Goal: Task Accomplishment & Management: Complete application form

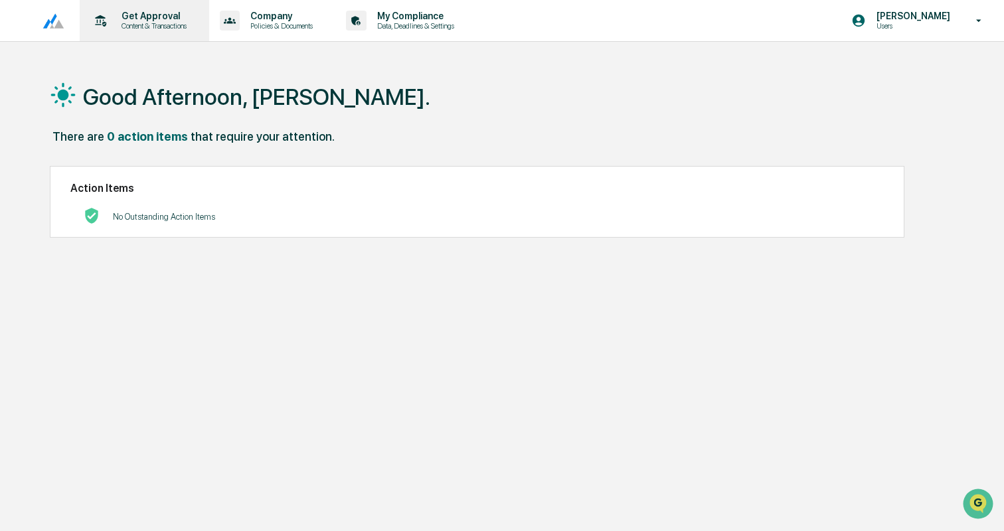
click at [150, 27] on p "Content & Transactions" at bounding box center [152, 25] width 82 height 9
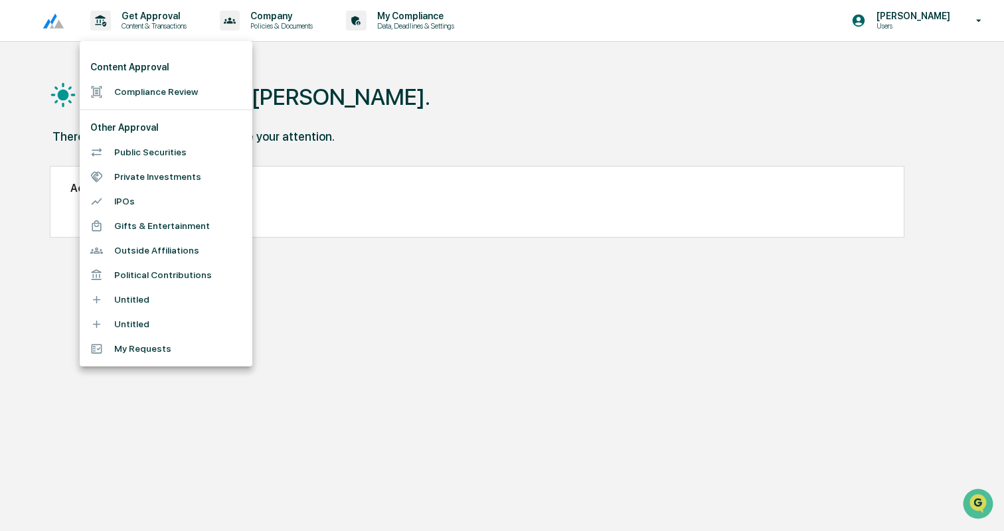
click at [155, 98] on li "Compliance Review" at bounding box center [166, 92] width 173 height 25
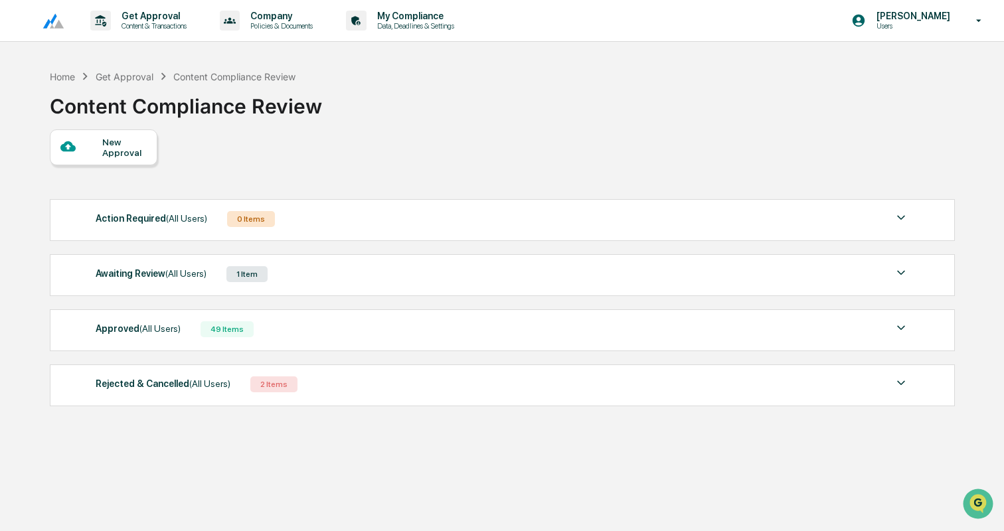
click at [129, 153] on div "New Approval" at bounding box center [124, 147] width 45 height 21
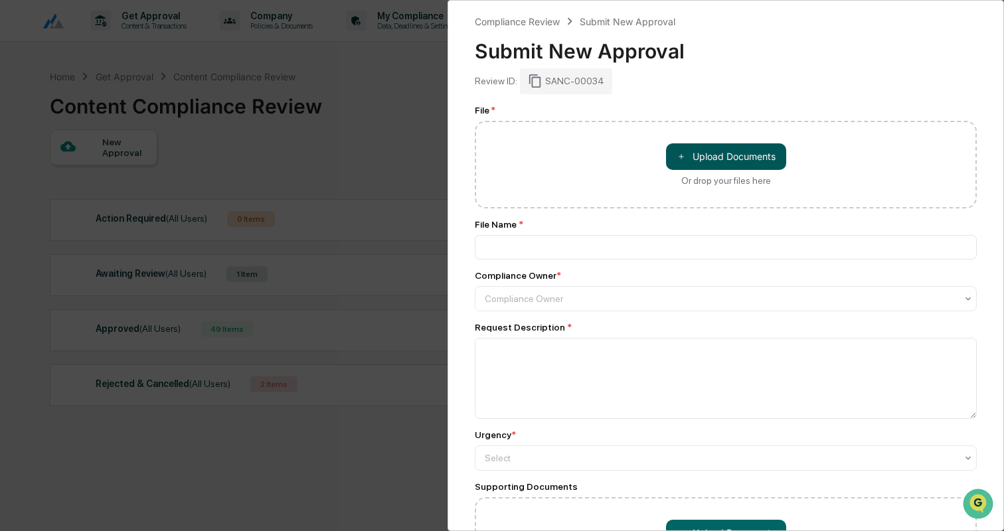
click at [739, 161] on button "＋ Upload Documents" at bounding box center [726, 156] width 120 height 27
type input "**********"
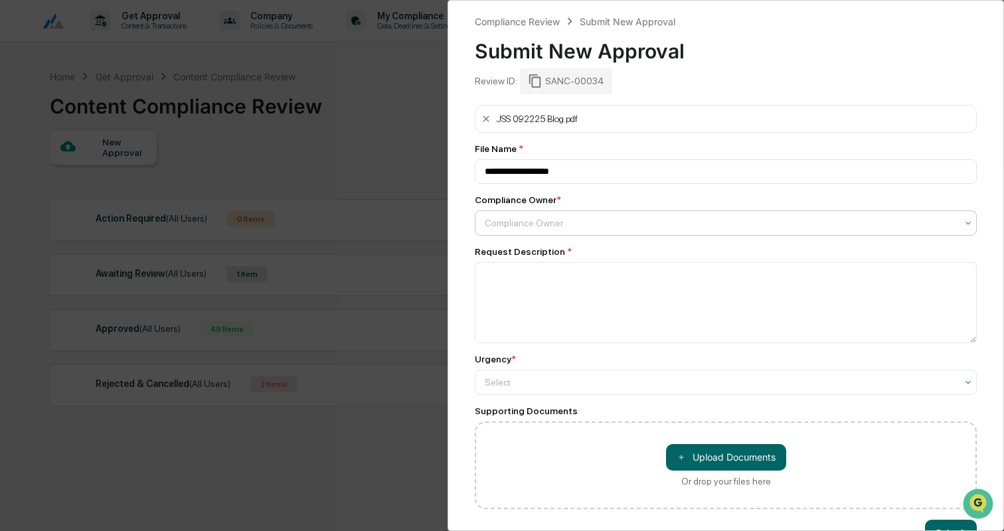
click at [566, 228] on div at bounding box center [721, 223] width 472 height 13
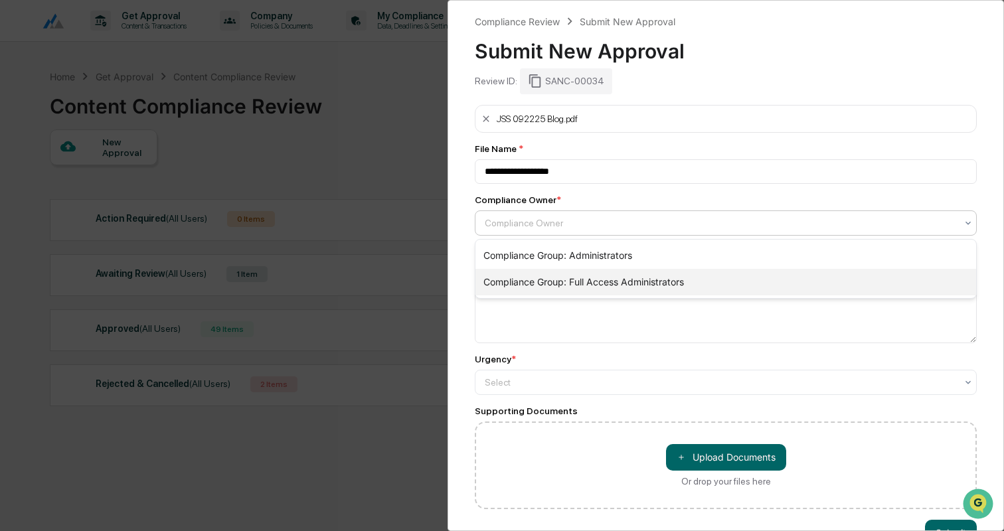
click at [577, 278] on div "Compliance Group: Full Access Administrators" at bounding box center [726, 282] width 501 height 27
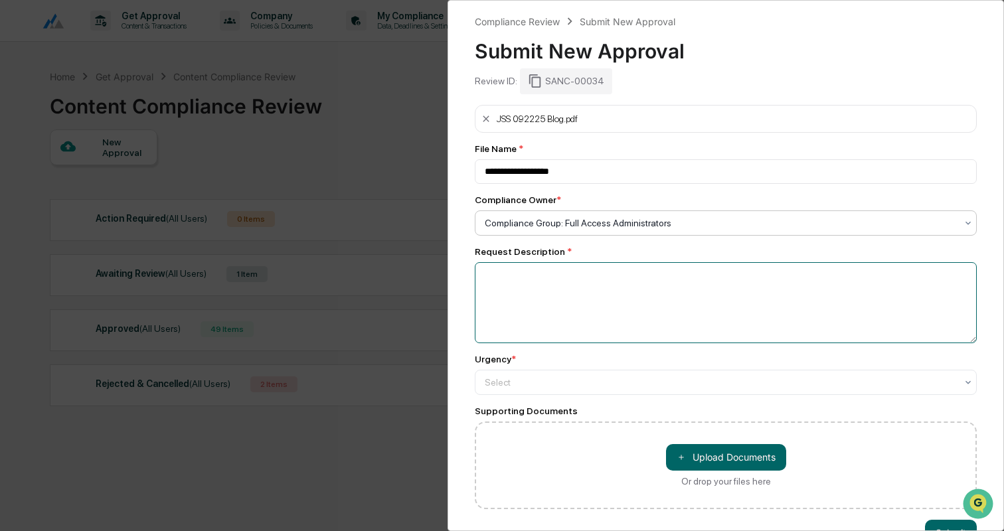
click at [577, 278] on textarea at bounding box center [726, 302] width 502 height 81
type textarea "**********"
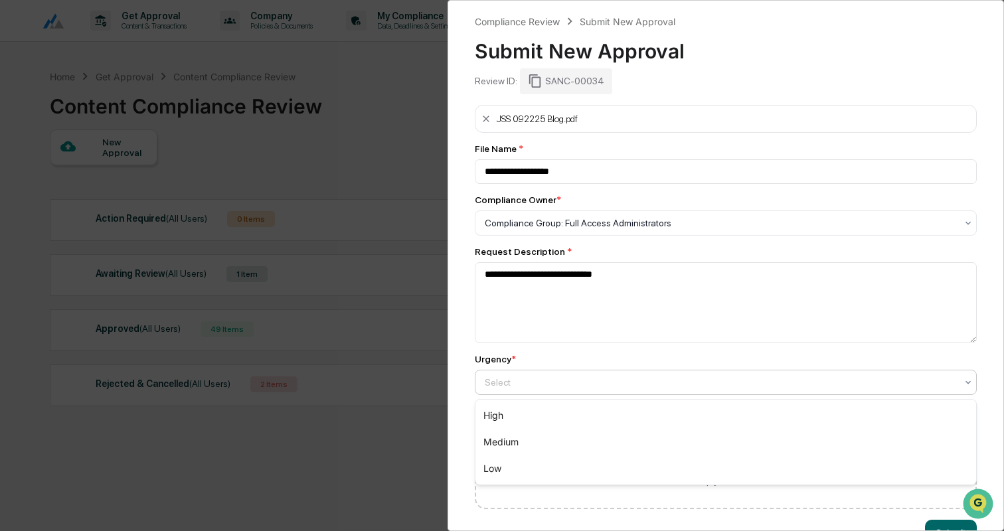
click at [569, 377] on div at bounding box center [721, 382] width 472 height 13
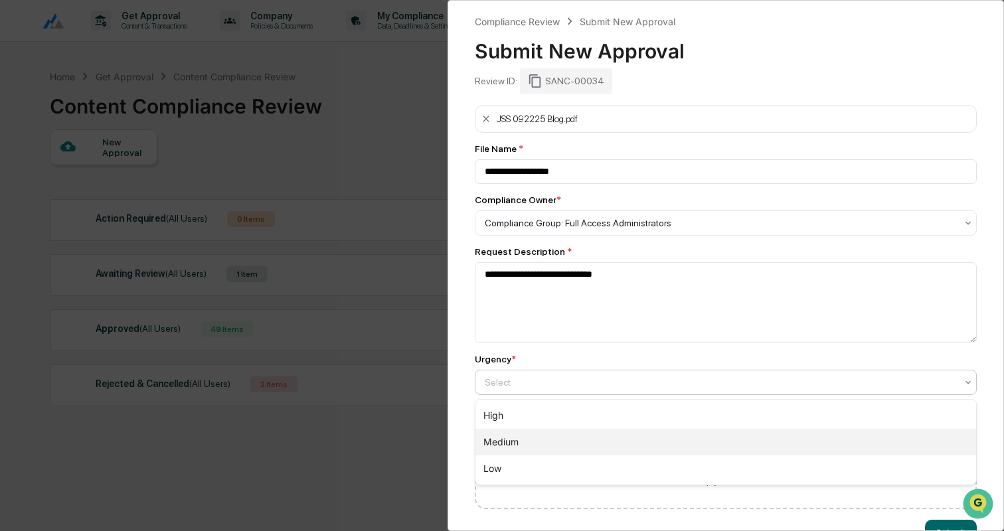
click at [551, 439] on div "Medium" at bounding box center [726, 442] width 501 height 27
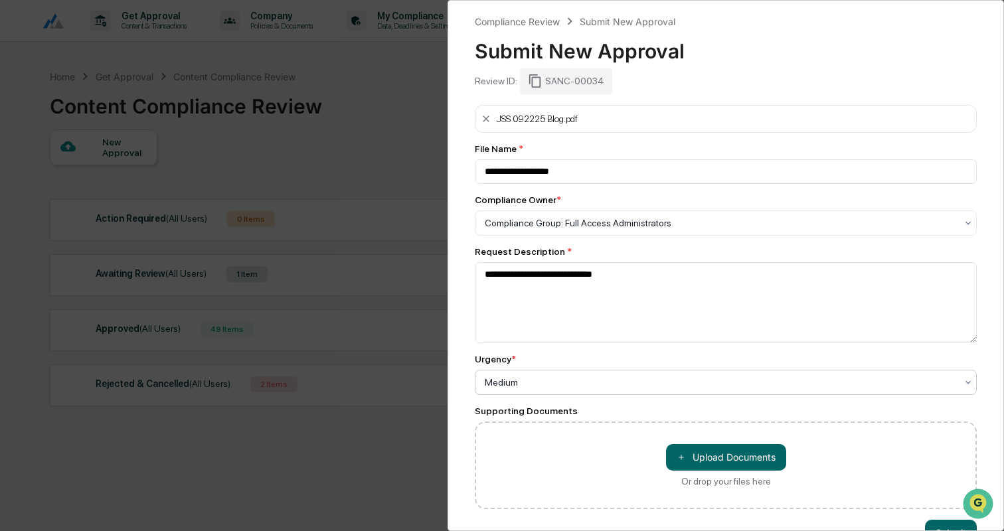
scroll to position [37, 0]
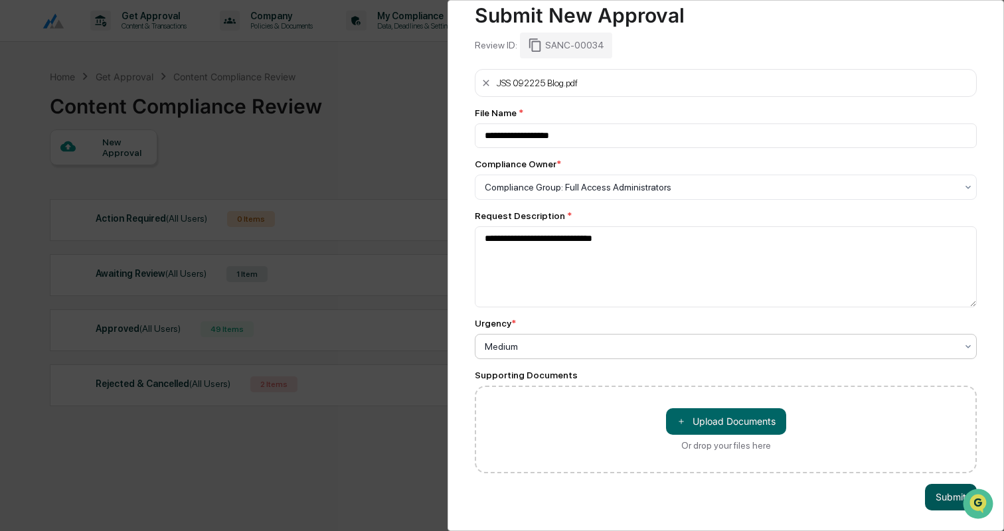
click at [933, 489] on button "Submit" at bounding box center [951, 497] width 52 height 27
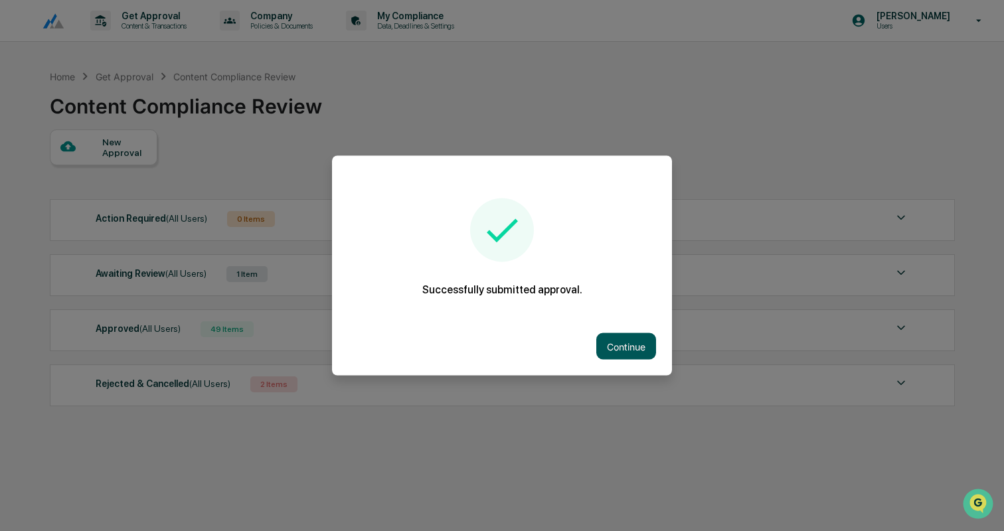
click at [628, 348] on button "Continue" at bounding box center [626, 346] width 60 height 27
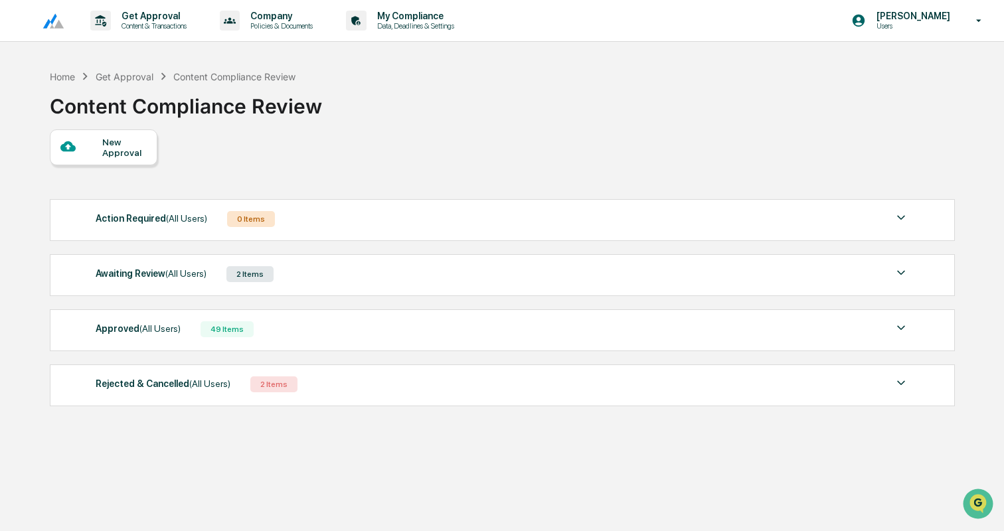
click at [343, 280] on div "Awaiting Review (All Users) 2 Items" at bounding box center [503, 274] width 814 height 19
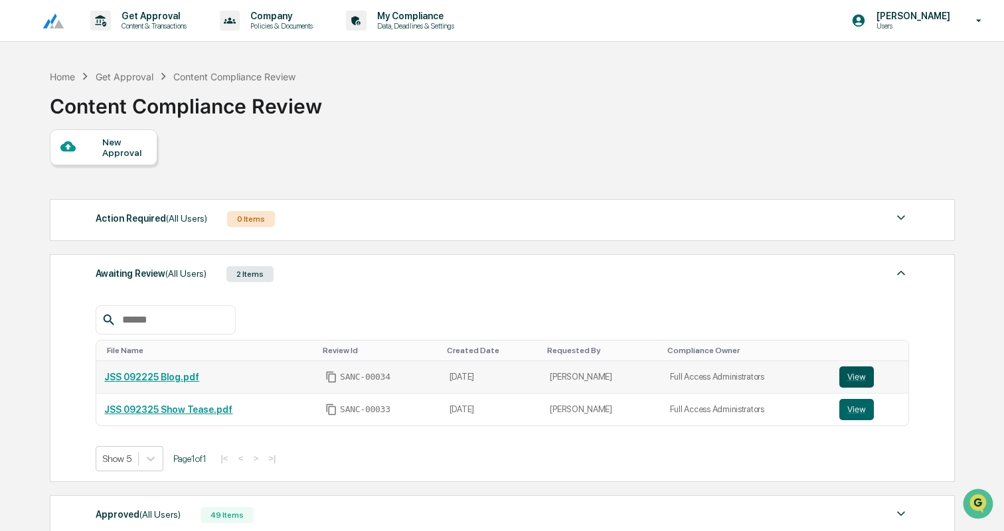
click at [857, 373] on button "View" at bounding box center [857, 377] width 35 height 21
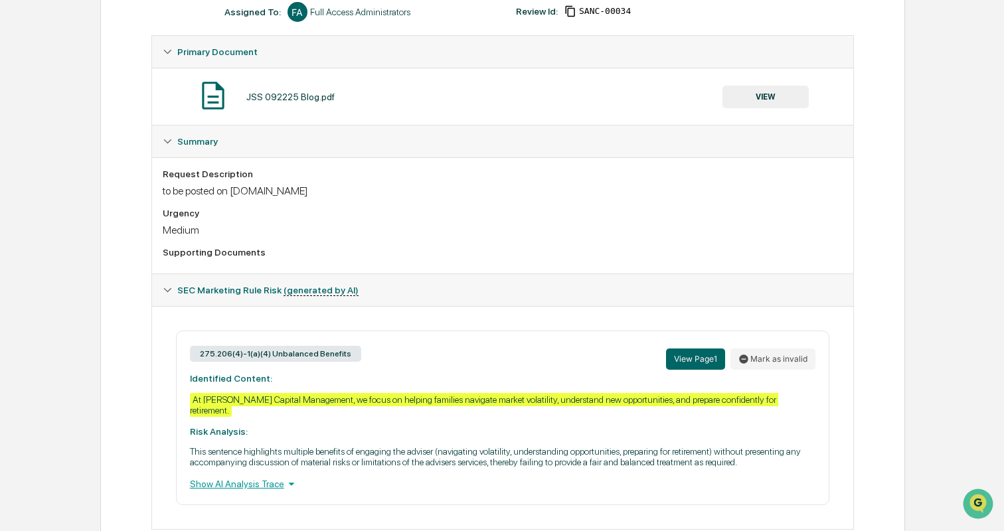
scroll to position [233, 0]
